Goal: Find specific page/section: Find specific page/section

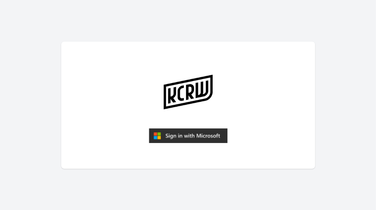
click at [203, 138] on img "submit" at bounding box center [188, 135] width 79 height 15
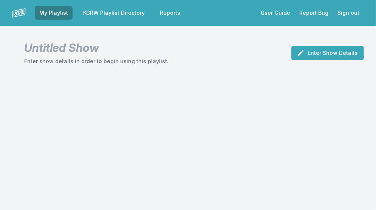
click at [130, 15] on link "KCRW Playlist Directory" at bounding box center [114, 13] width 71 height 14
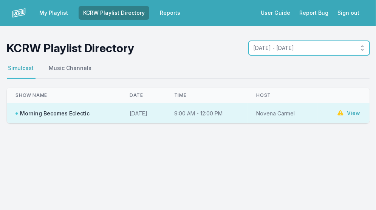
click at [305, 52] on span "[DATE] - [DATE]" at bounding box center [304, 48] width 101 height 8
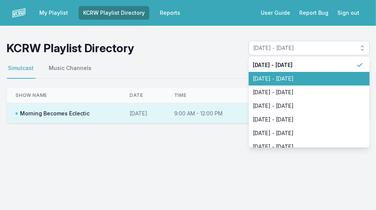
click at [300, 82] on span "[DATE] - [DATE]" at bounding box center [304, 79] width 103 height 8
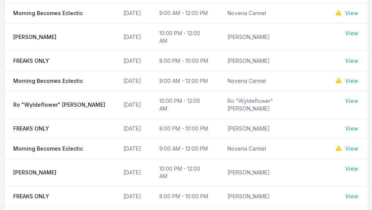
scroll to position [343, 0]
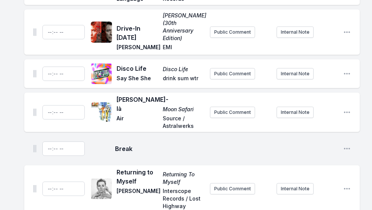
scroll to position [343, 0]
